Goal: Browse casually: Explore the website without a specific task or goal

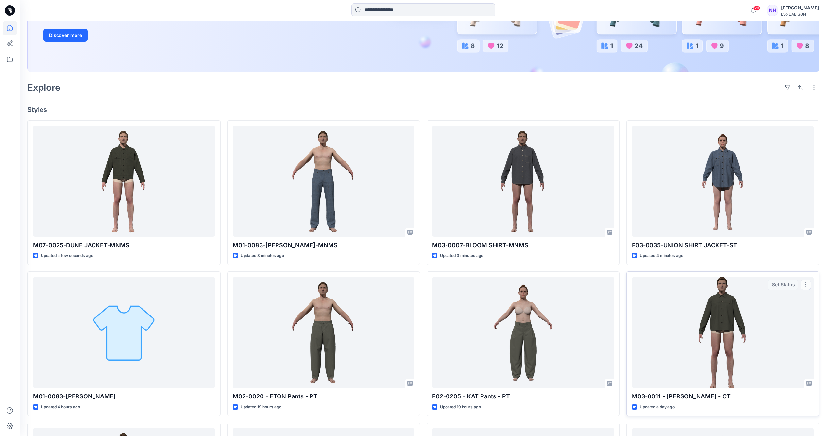
scroll to position [208, 0]
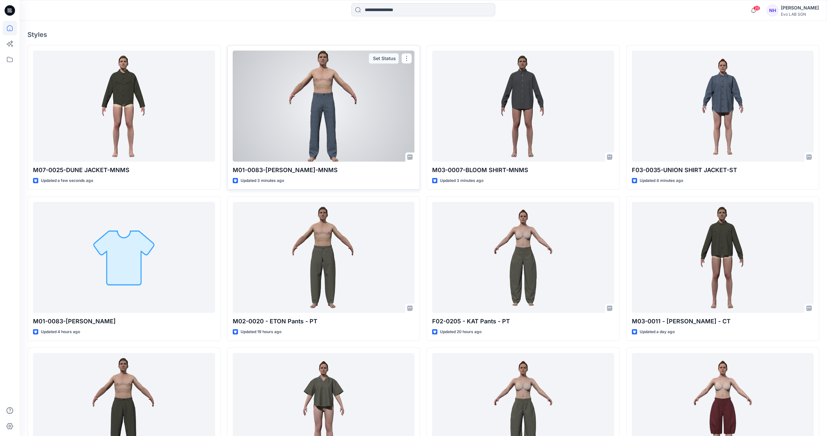
click at [353, 121] on div at bounding box center [324, 106] width 182 height 111
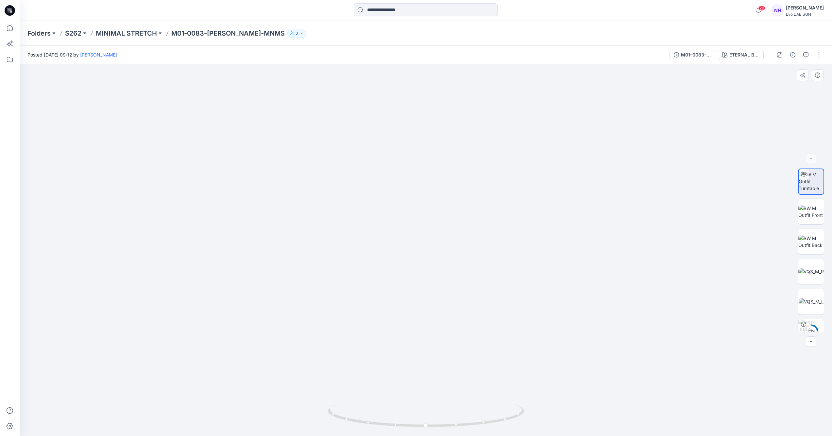
drag, startPoint x: 498, startPoint y: 280, endPoint x: 492, endPoint y: 162, distance: 118.2
click at [493, 165] on img at bounding box center [426, 91] width 1001 height 689
drag, startPoint x: 502, startPoint y: 270, endPoint x: 494, endPoint y: 176, distance: 94.8
click at [495, 176] on img at bounding box center [420, 10] width 1001 height 853
drag, startPoint x: 476, startPoint y: 238, endPoint x: 473, endPoint y: 152, distance: 85.4
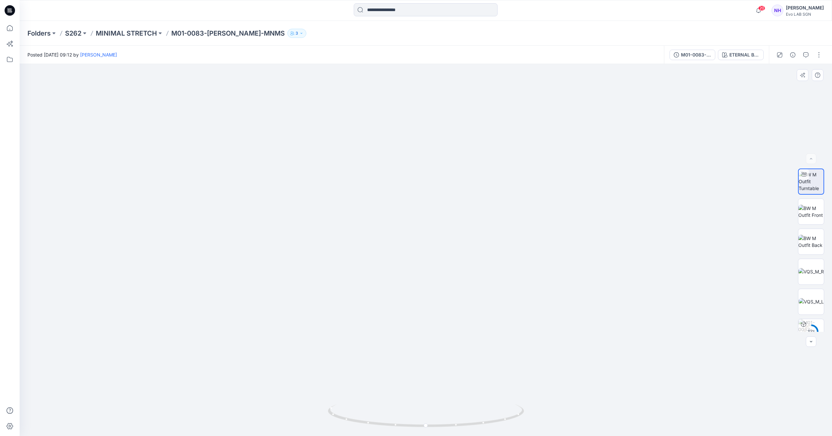
drag, startPoint x: 503, startPoint y: 250, endPoint x: 495, endPoint y: 349, distance: 100.0
click at [496, 350] on img at bounding box center [420, 11] width 1001 height 850
drag, startPoint x: 494, startPoint y: 205, endPoint x: 497, endPoint y: 293, distance: 88.3
click at [497, 293] on img at bounding box center [419, 57] width 1001 height 760
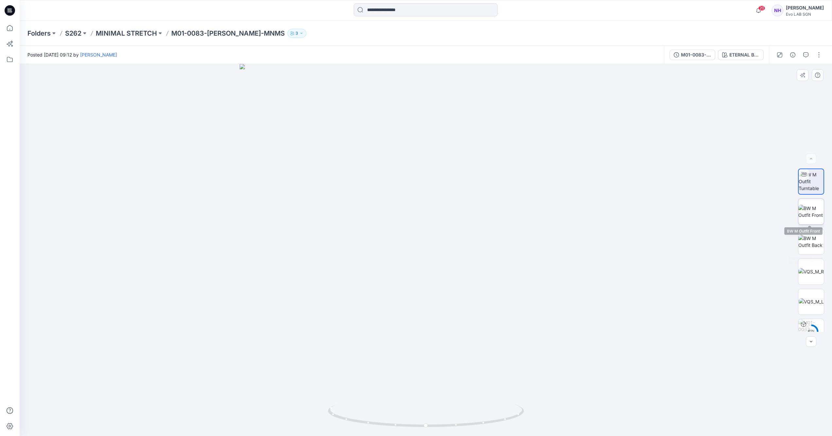
click at [810, 216] on img at bounding box center [810, 212] width 25 height 14
click at [814, 242] on img at bounding box center [810, 242] width 25 height 14
click at [810, 271] on img at bounding box center [810, 271] width 25 height 7
click at [809, 298] on img at bounding box center [811, 301] width 25 height 7
click at [808, 268] on img at bounding box center [810, 271] width 25 height 7
